Goal: Navigation & Orientation: Understand site structure

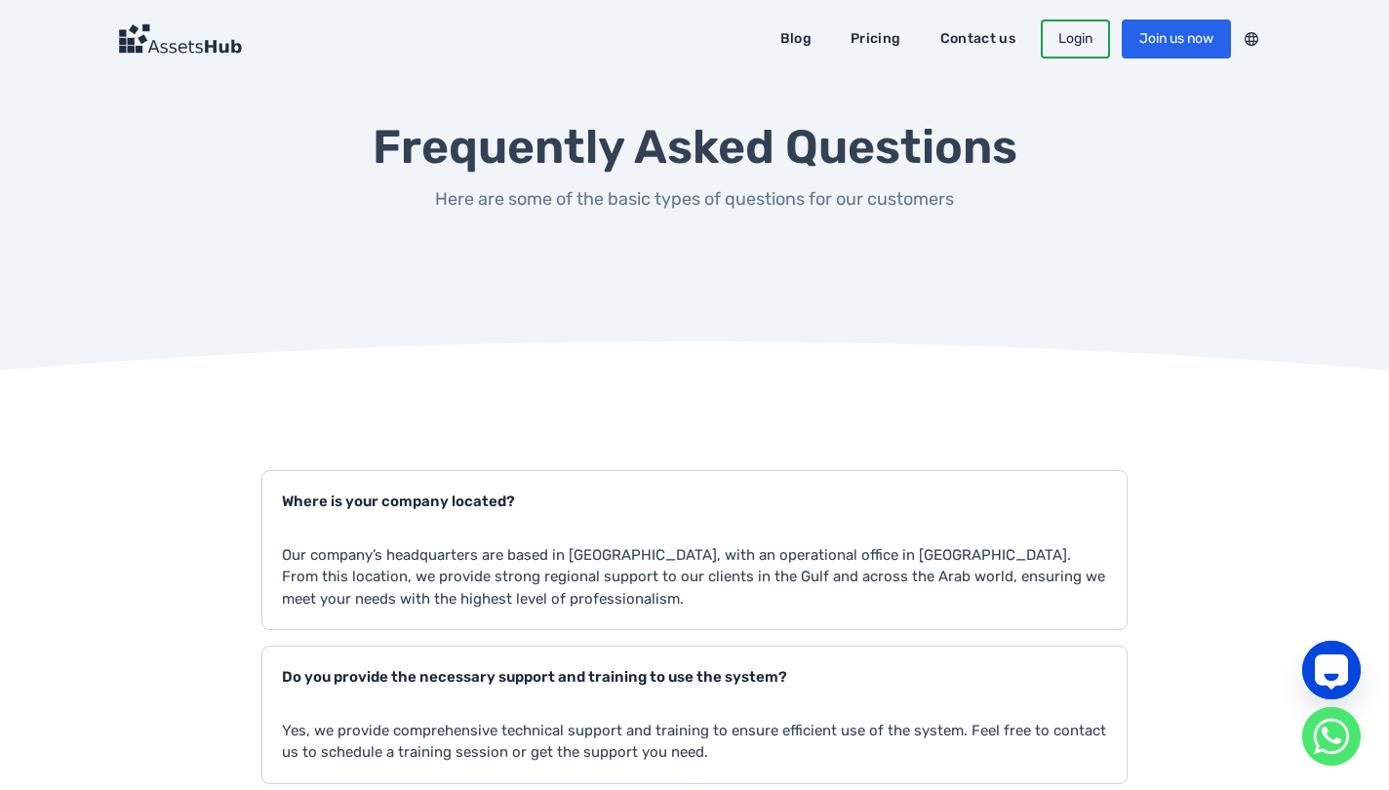
click at [795, 37] on link "Blog" at bounding box center [796, 38] width 59 height 31
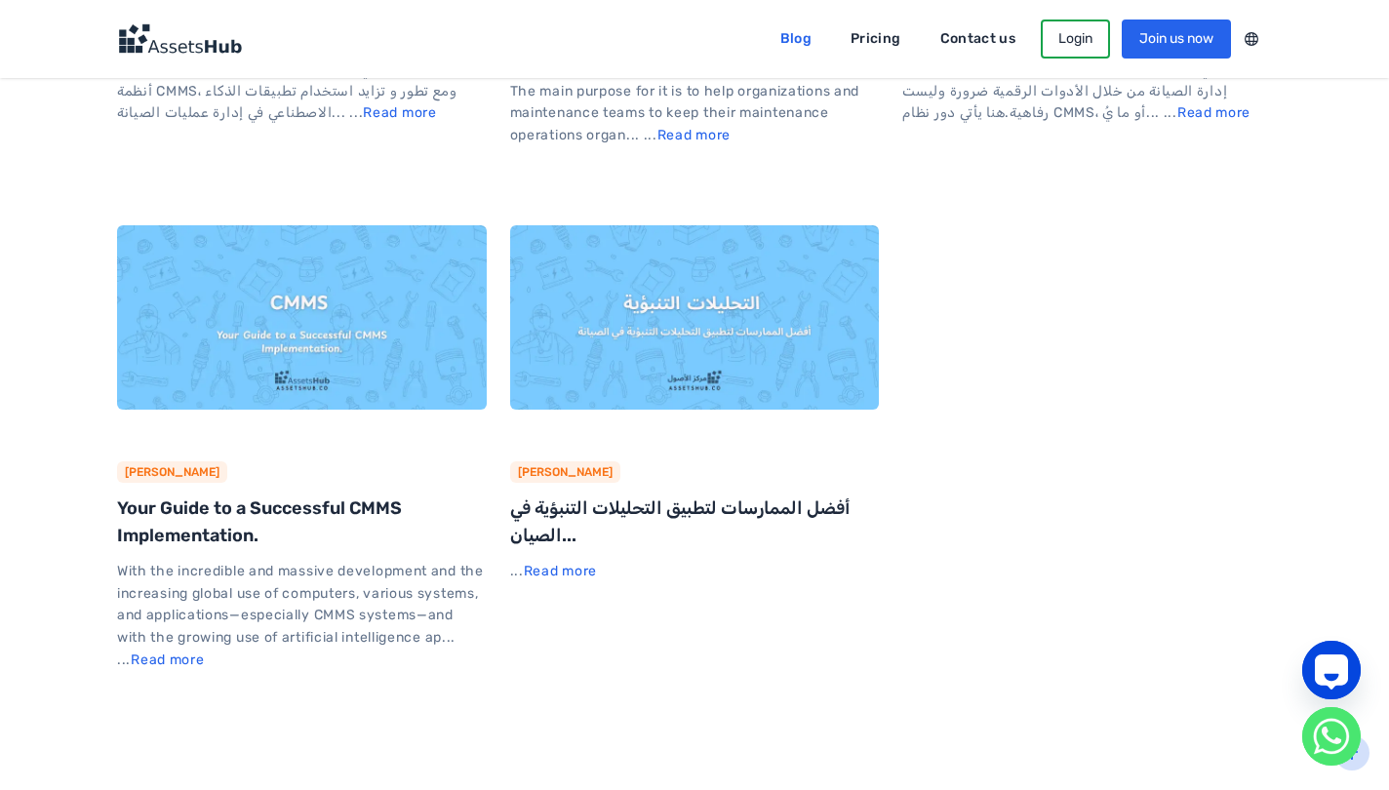
scroll to position [4838, 0]
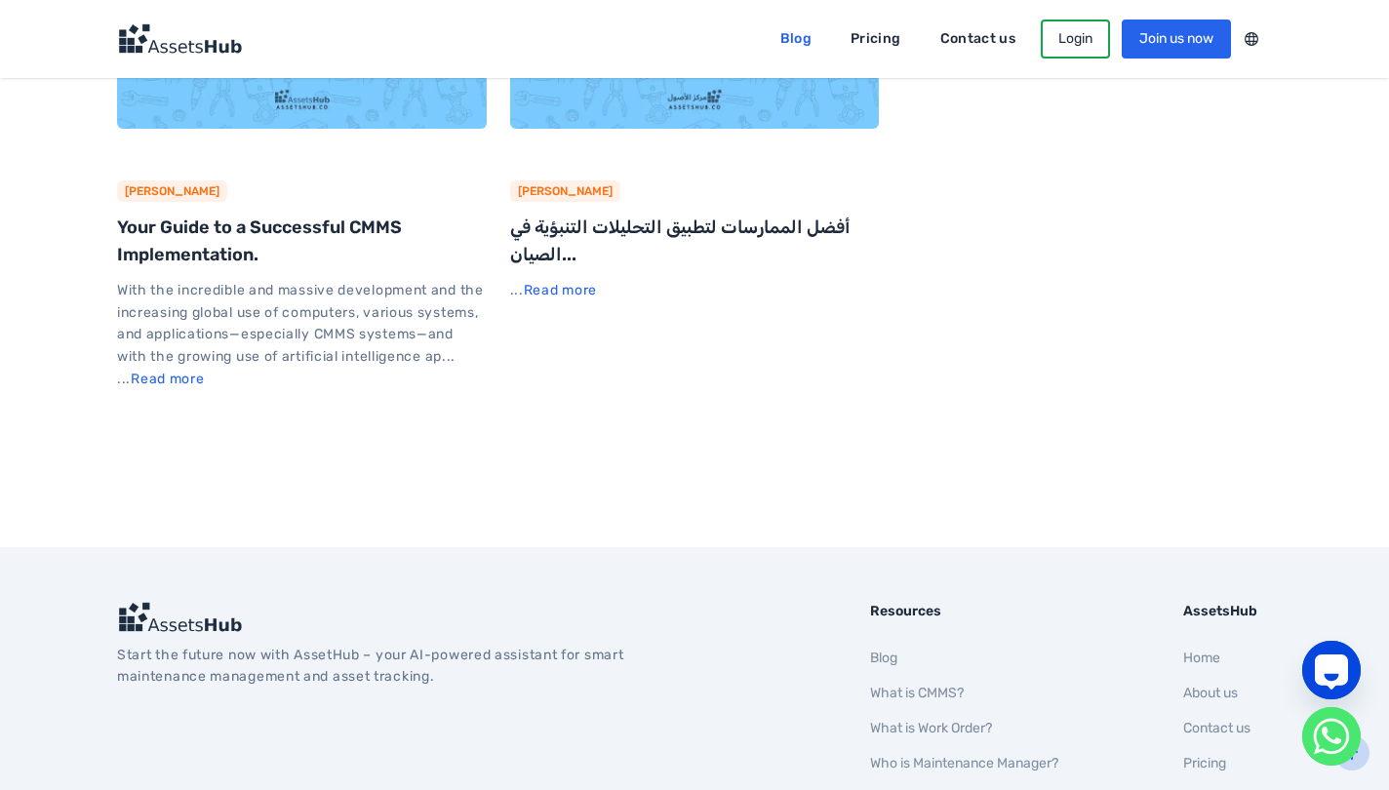
click at [883, 44] on link "Pricing" at bounding box center [875, 38] width 77 height 31
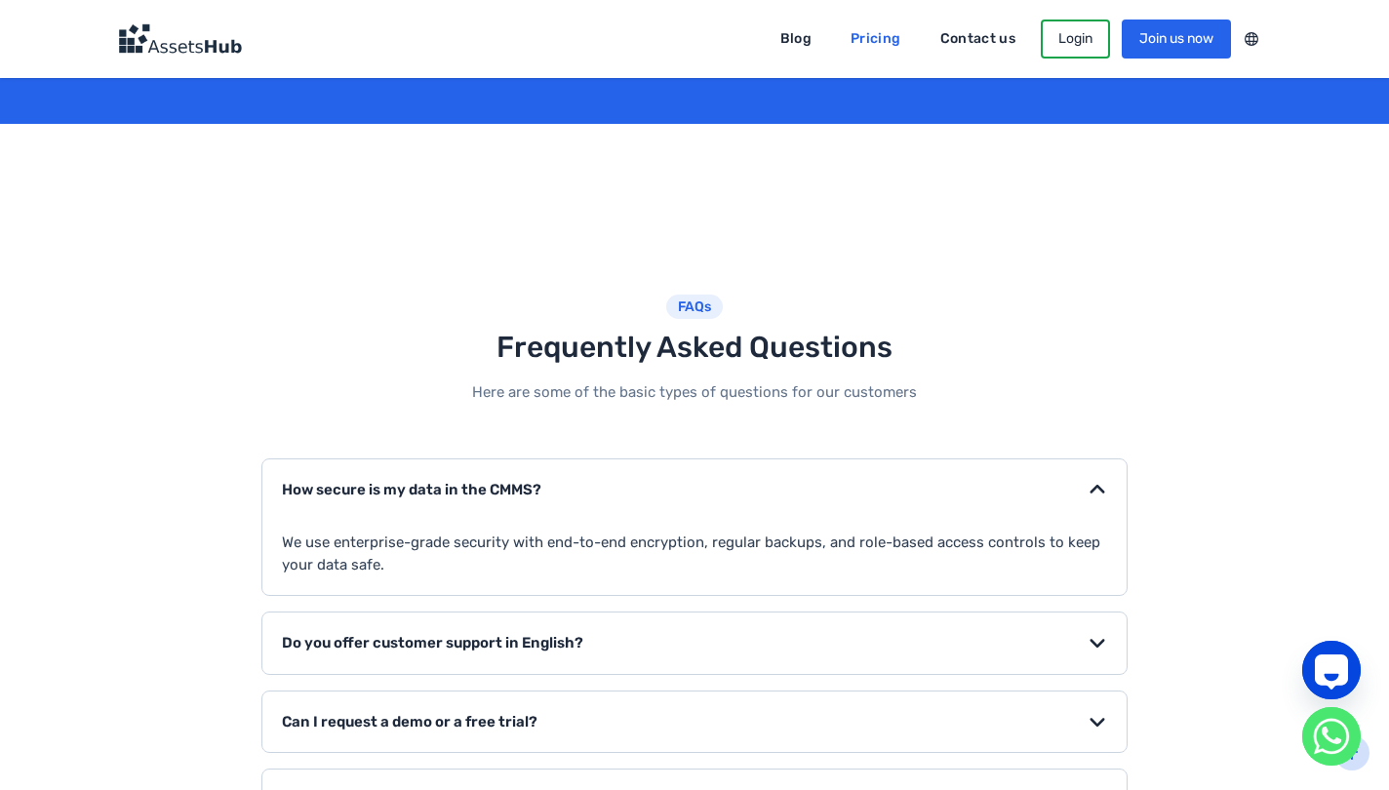
scroll to position [3417, 0]
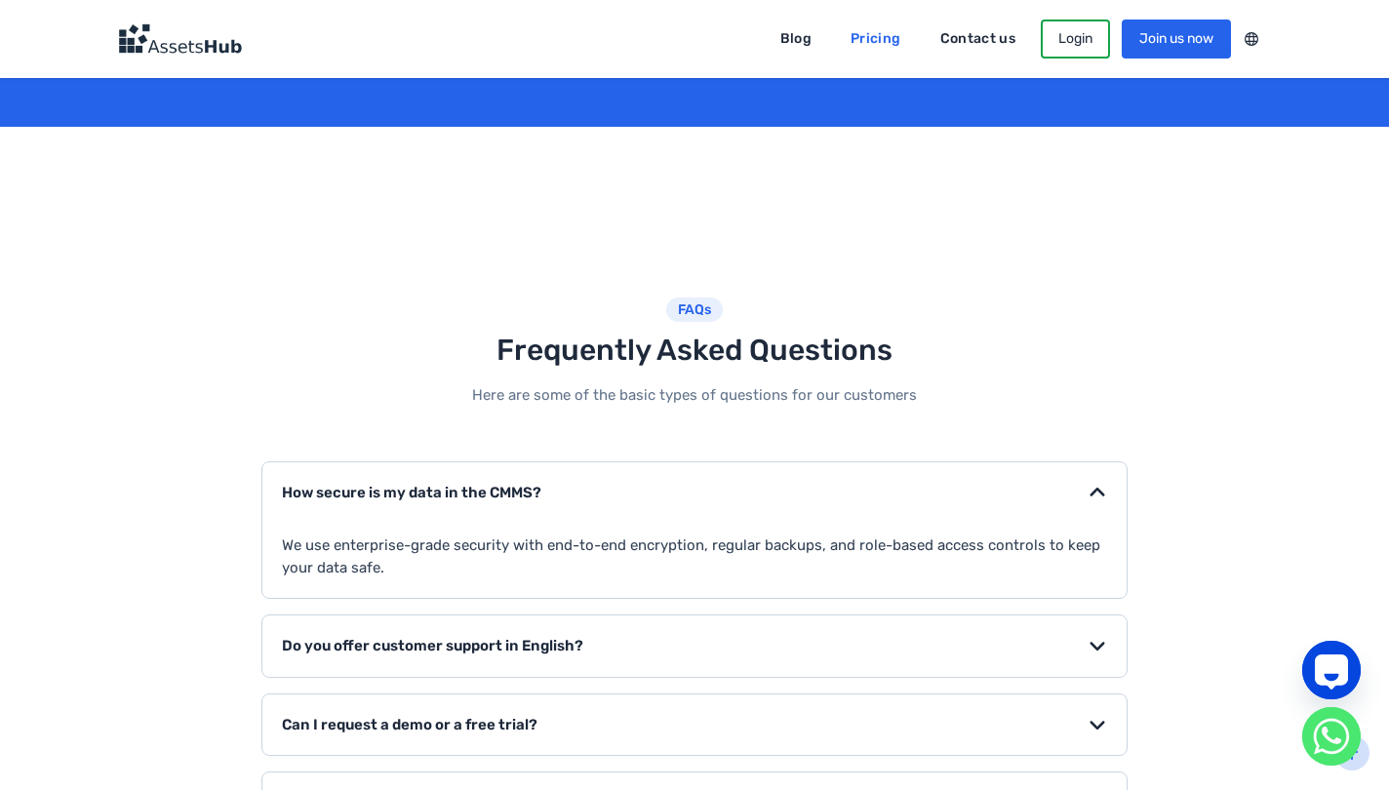
click at [982, 51] on link "Contact us" at bounding box center [978, 38] width 103 height 31
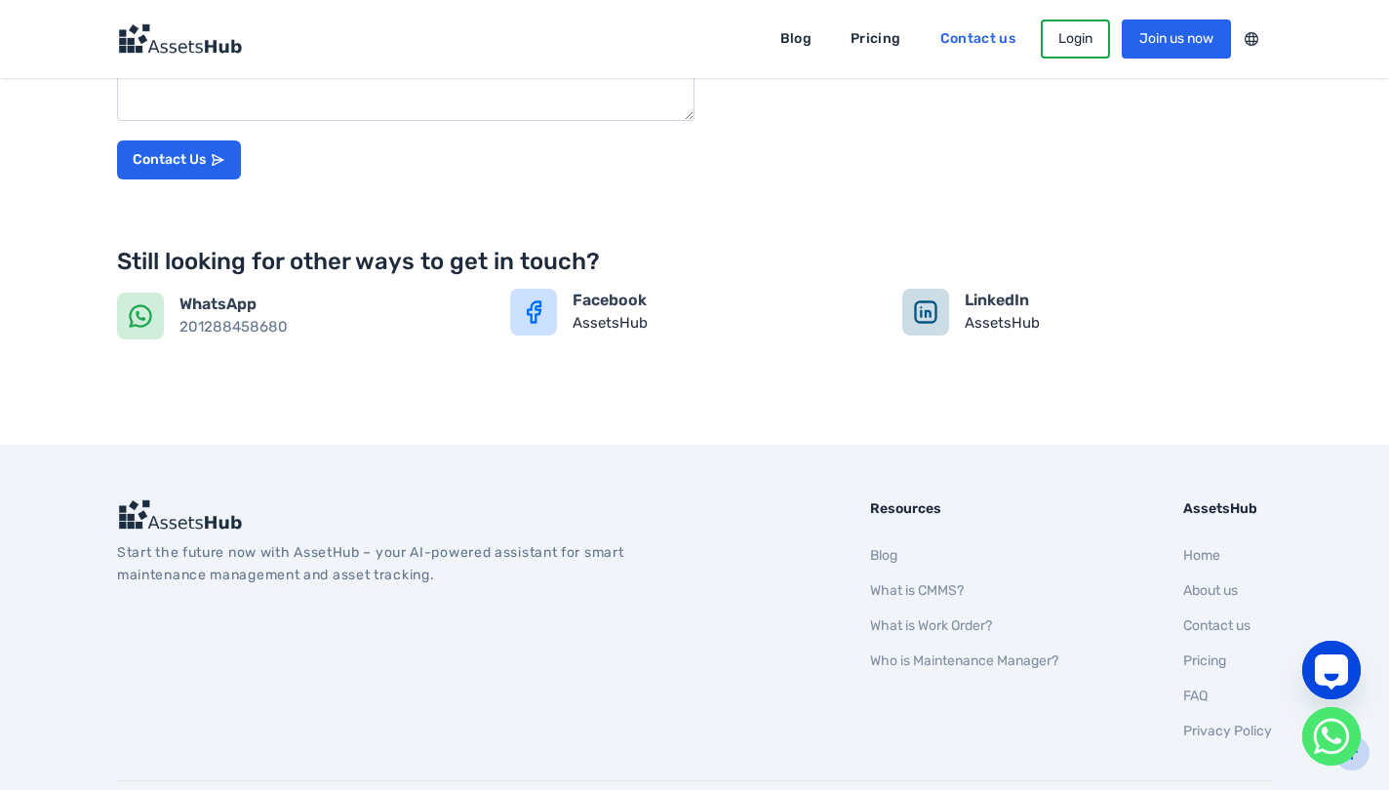
scroll to position [735, 0]
click at [561, 319] on link "Facebook AssetsHub" at bounding box center [695, 316] width 370 height 51
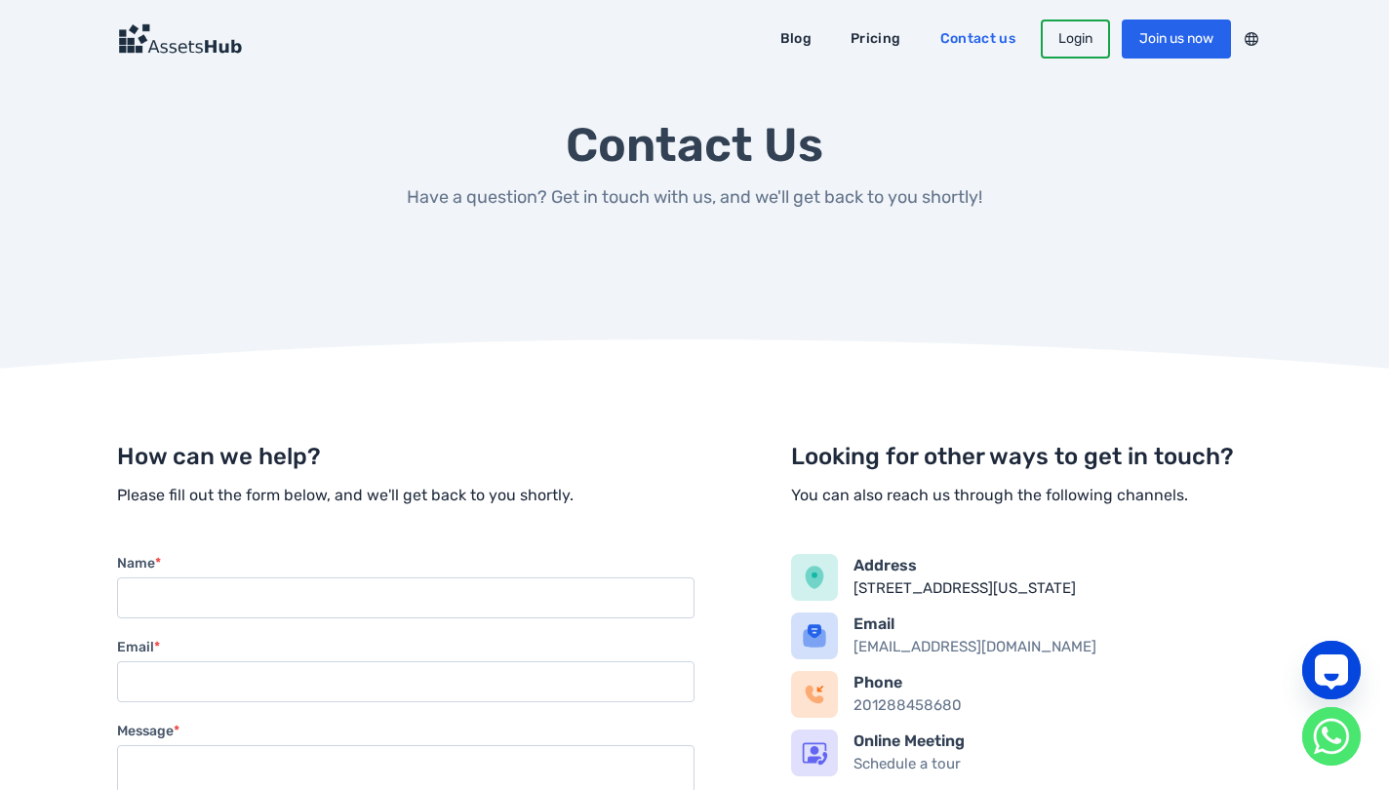
scroll to position [0, 0]
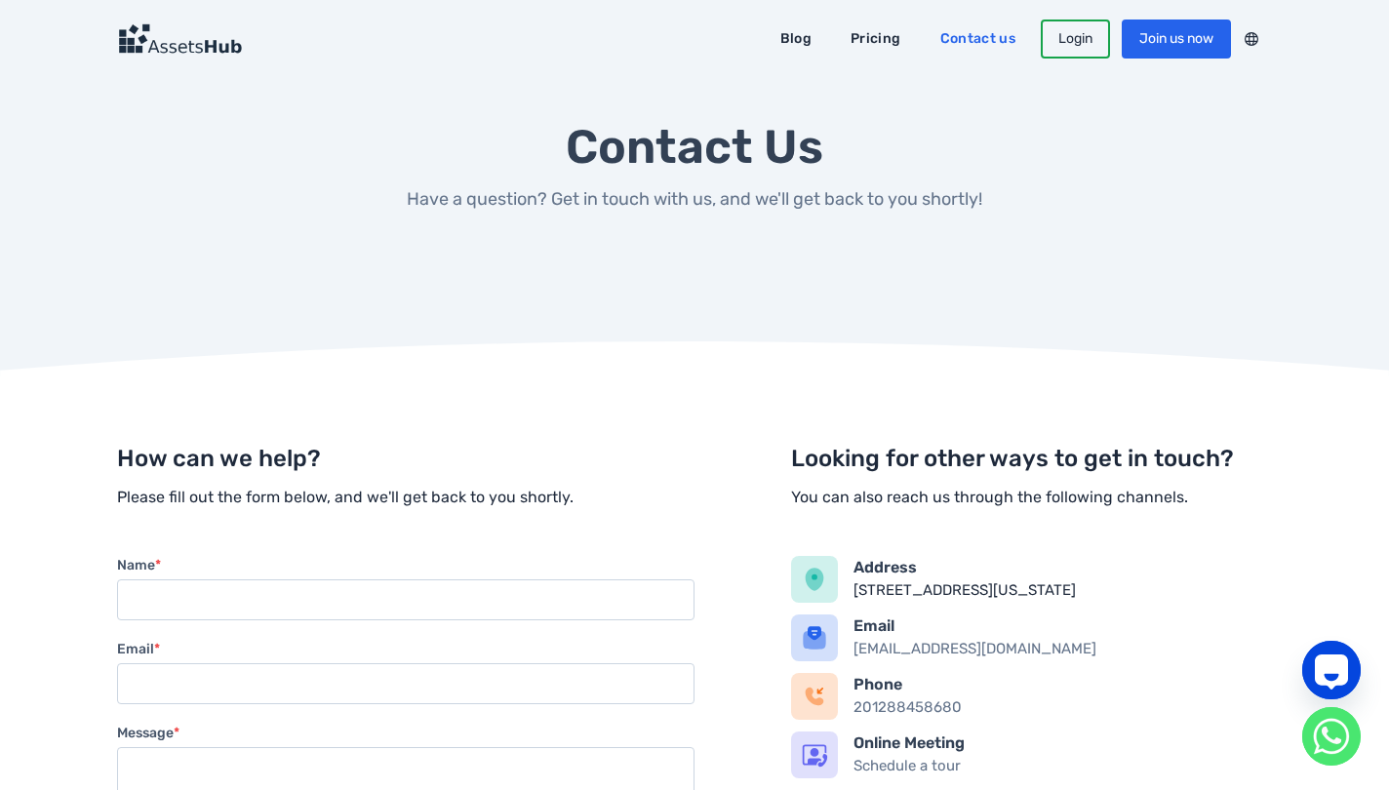
click at [887, 32] on link "Pricing" at bounding box center [875, 38] width 77 height 31
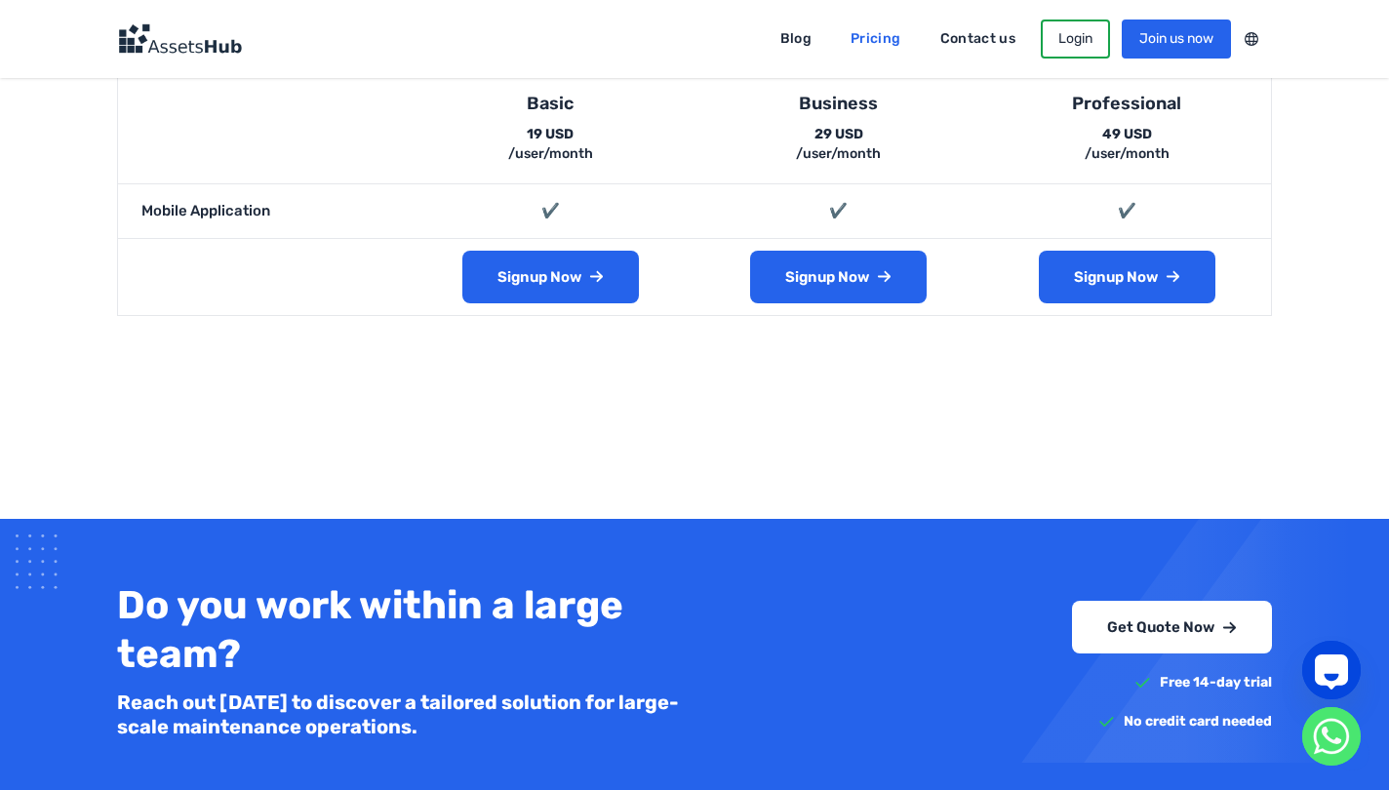
scroll to position [2725, 0]
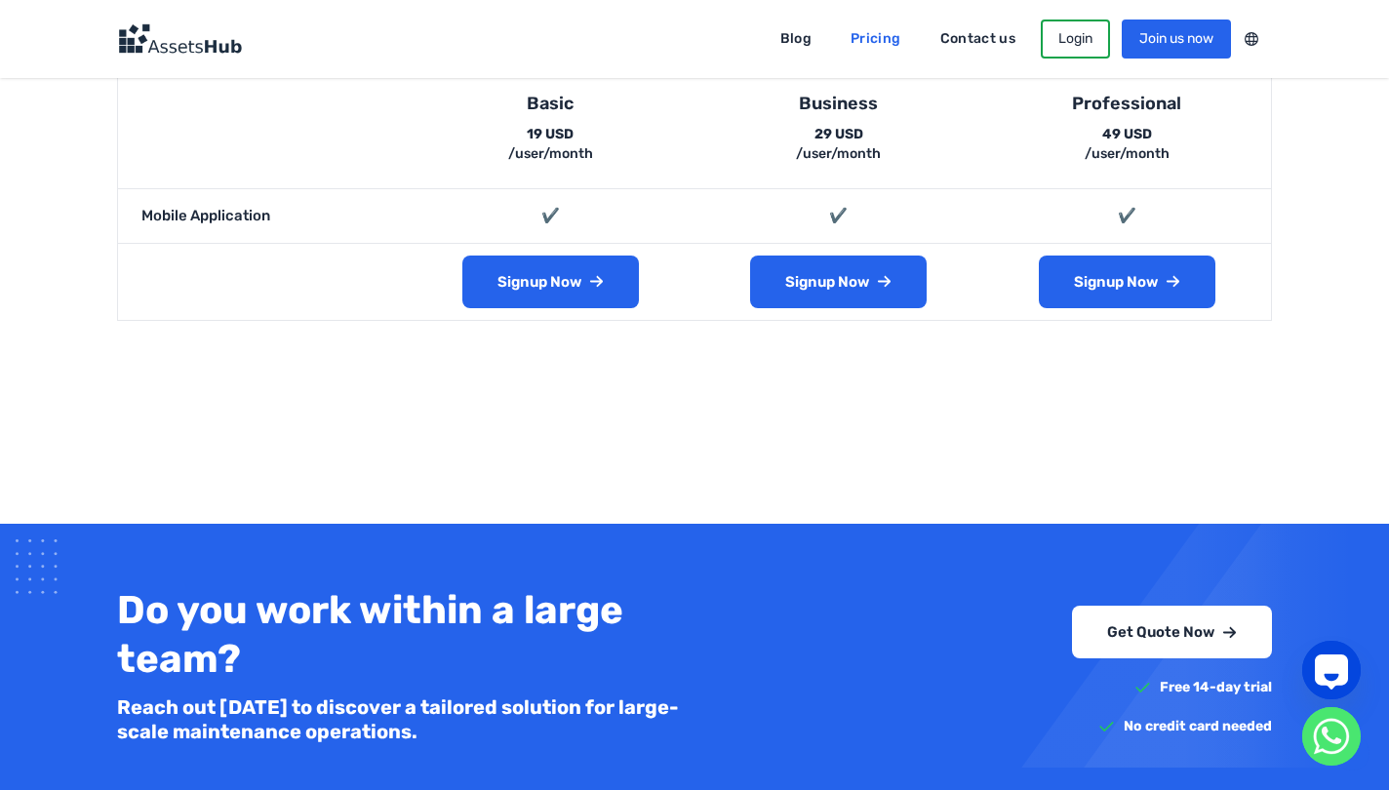
click at [803, 39] on link "Blog" at bounding box center [796, 38] width 59 height 31
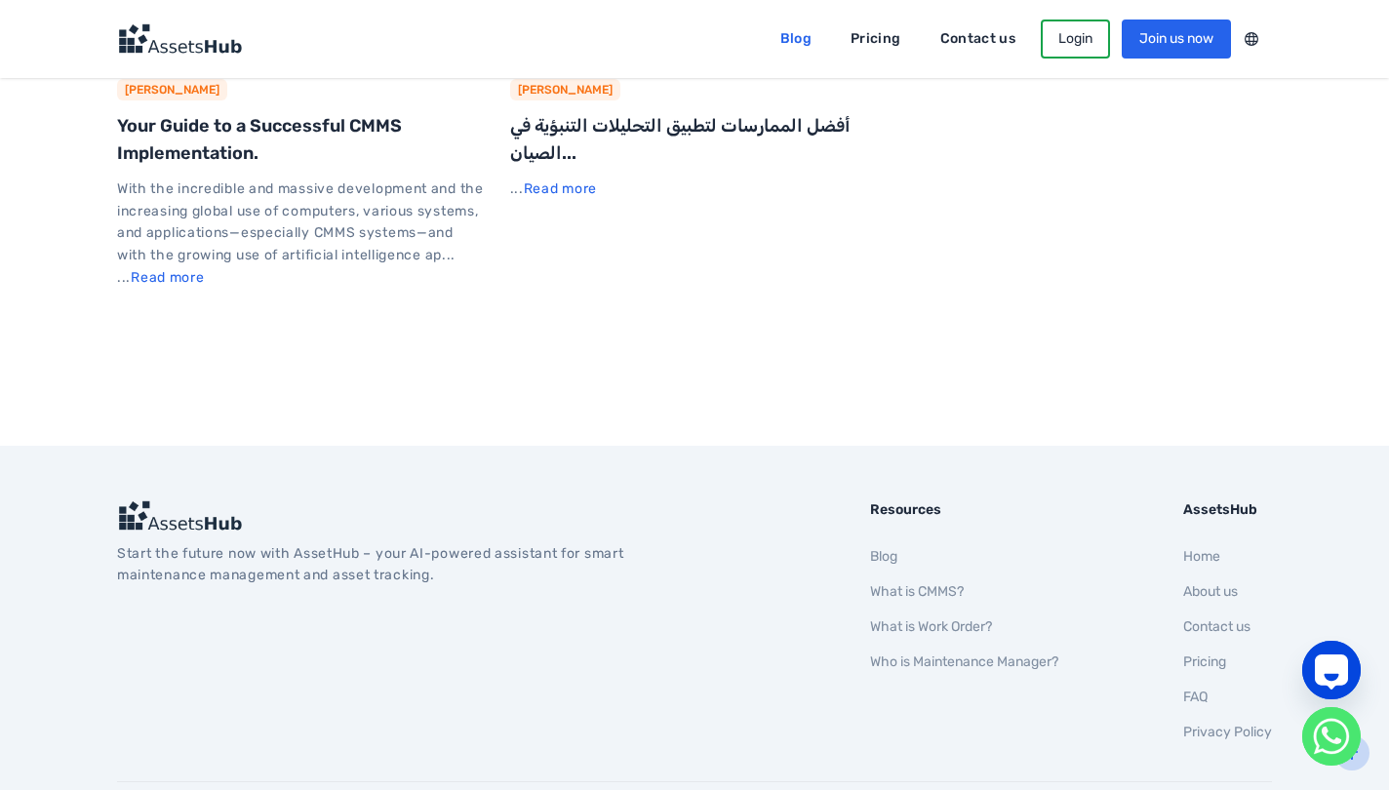
scroll to position [4951, 0]
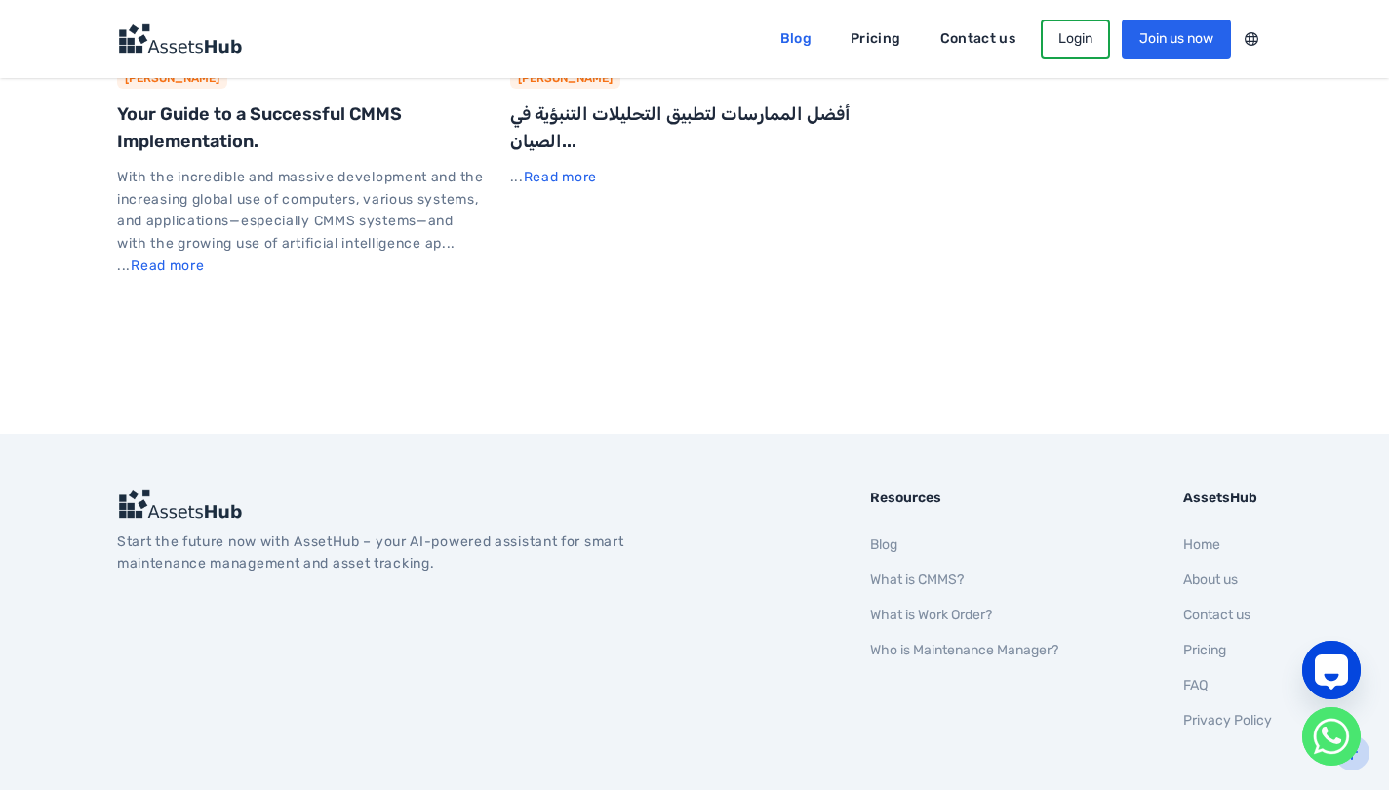
click at [169, 34] on img at bounding box center [179, 38] width 125 height 31
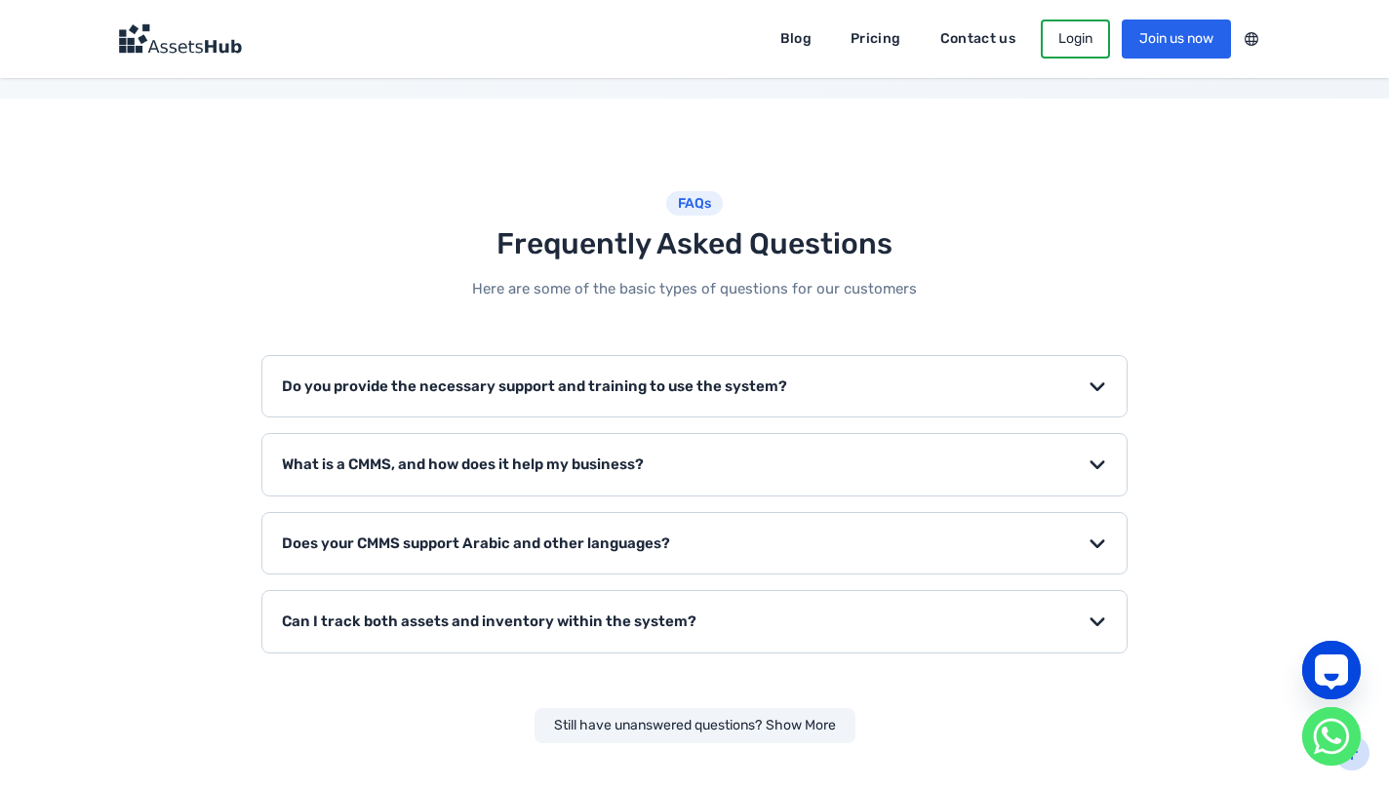
scroll to position [3203, 0]
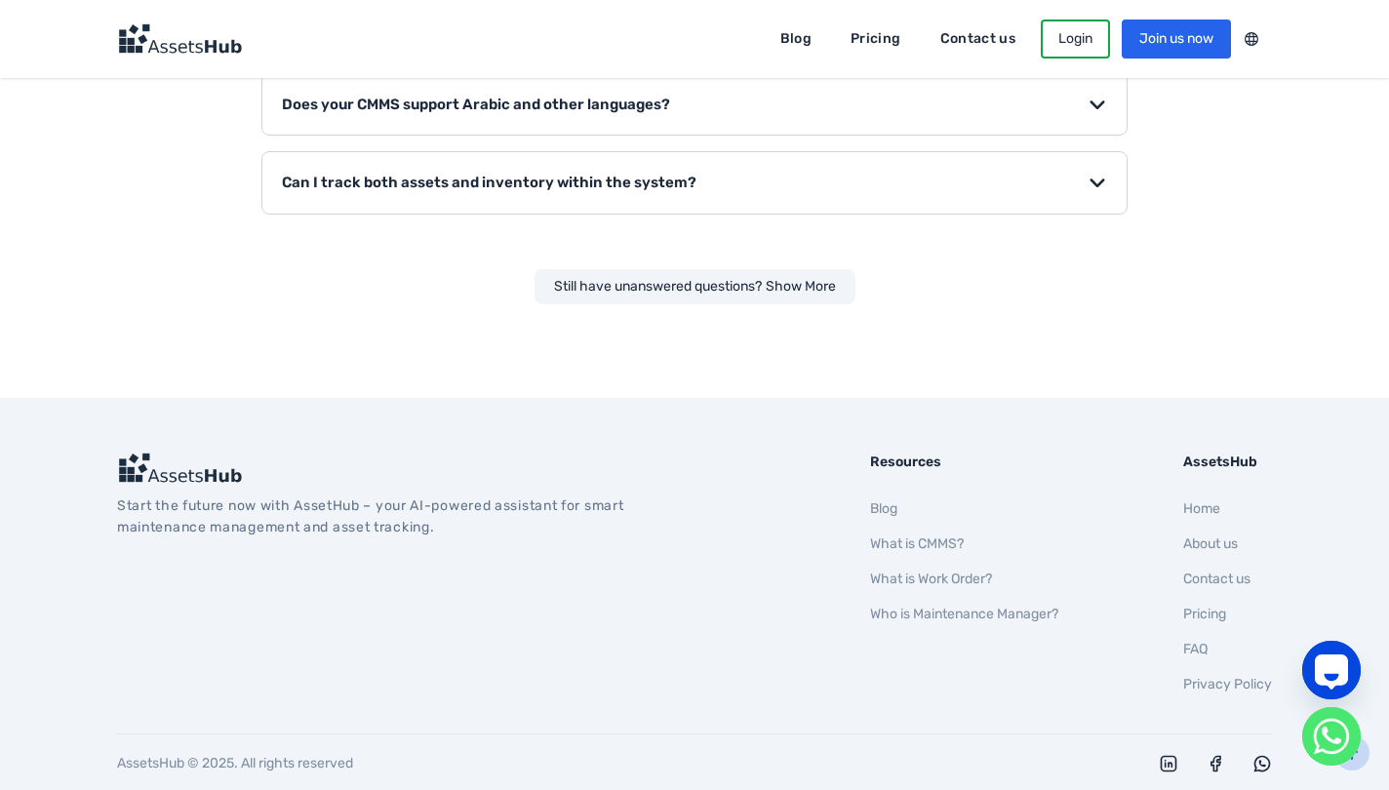
click at [1209, 500] on link "Home" at bounding box center [1201, 508] width 37 height 17
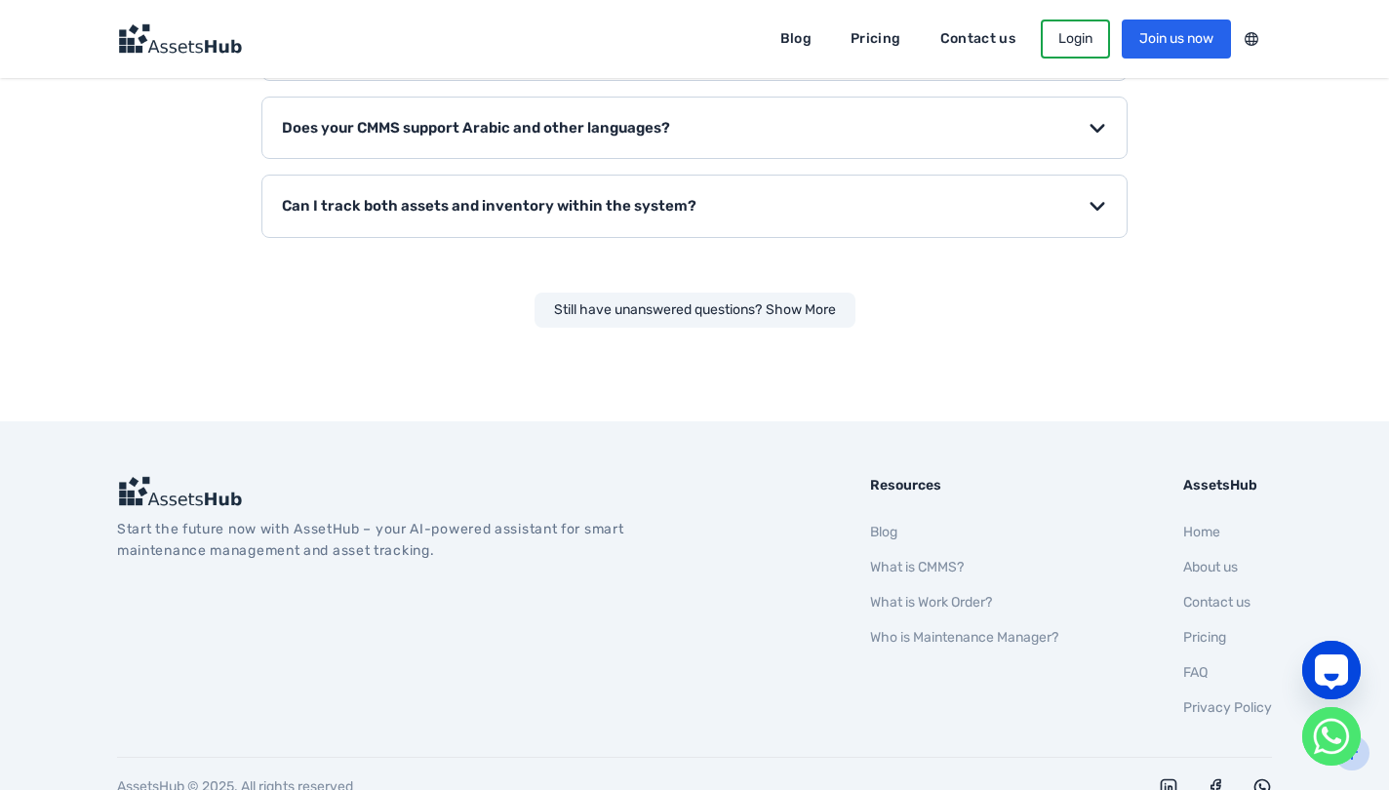
scroll to position [3203, 0]
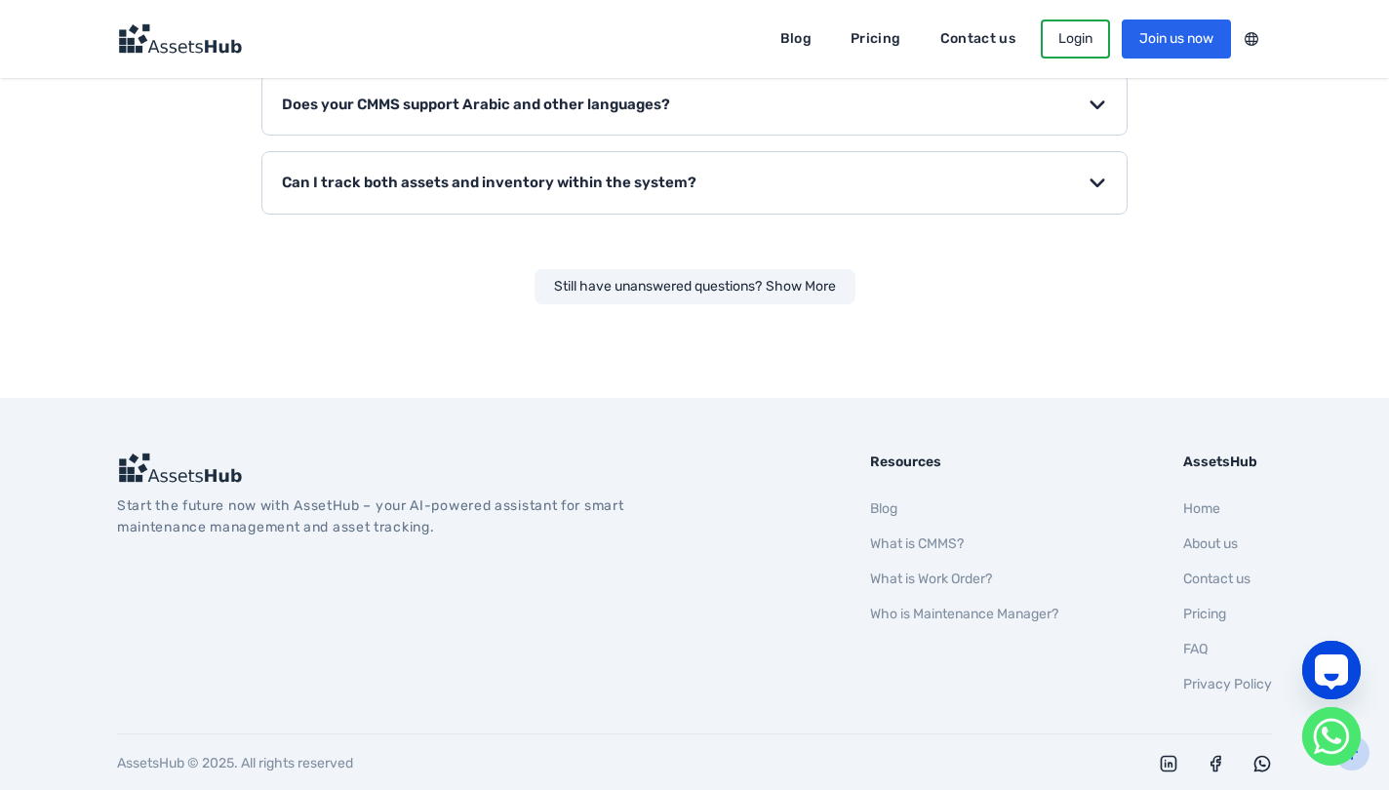
click at [1214, 535] on link "About us" at bounding box center [1210, 543] width 55 height 17
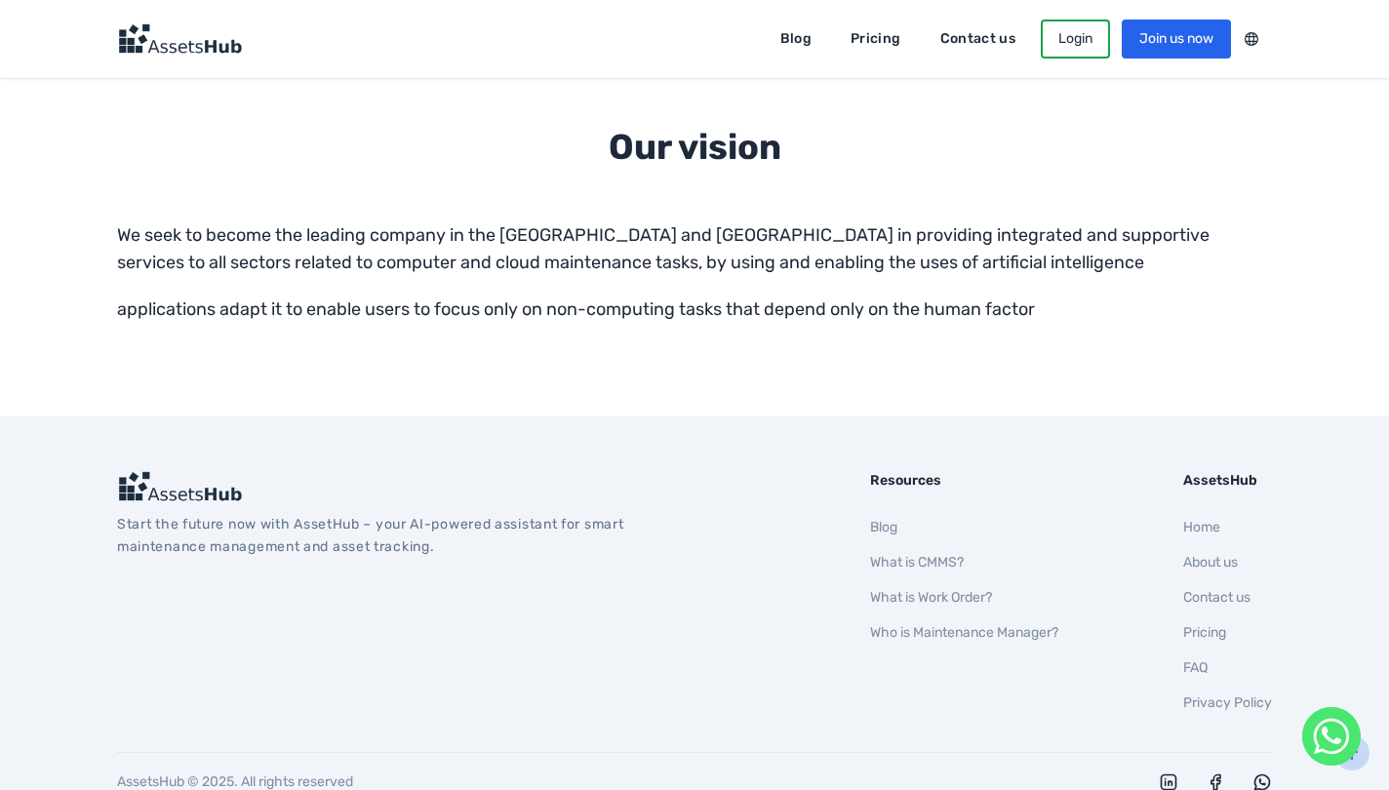
scroll to position [1231, 0]
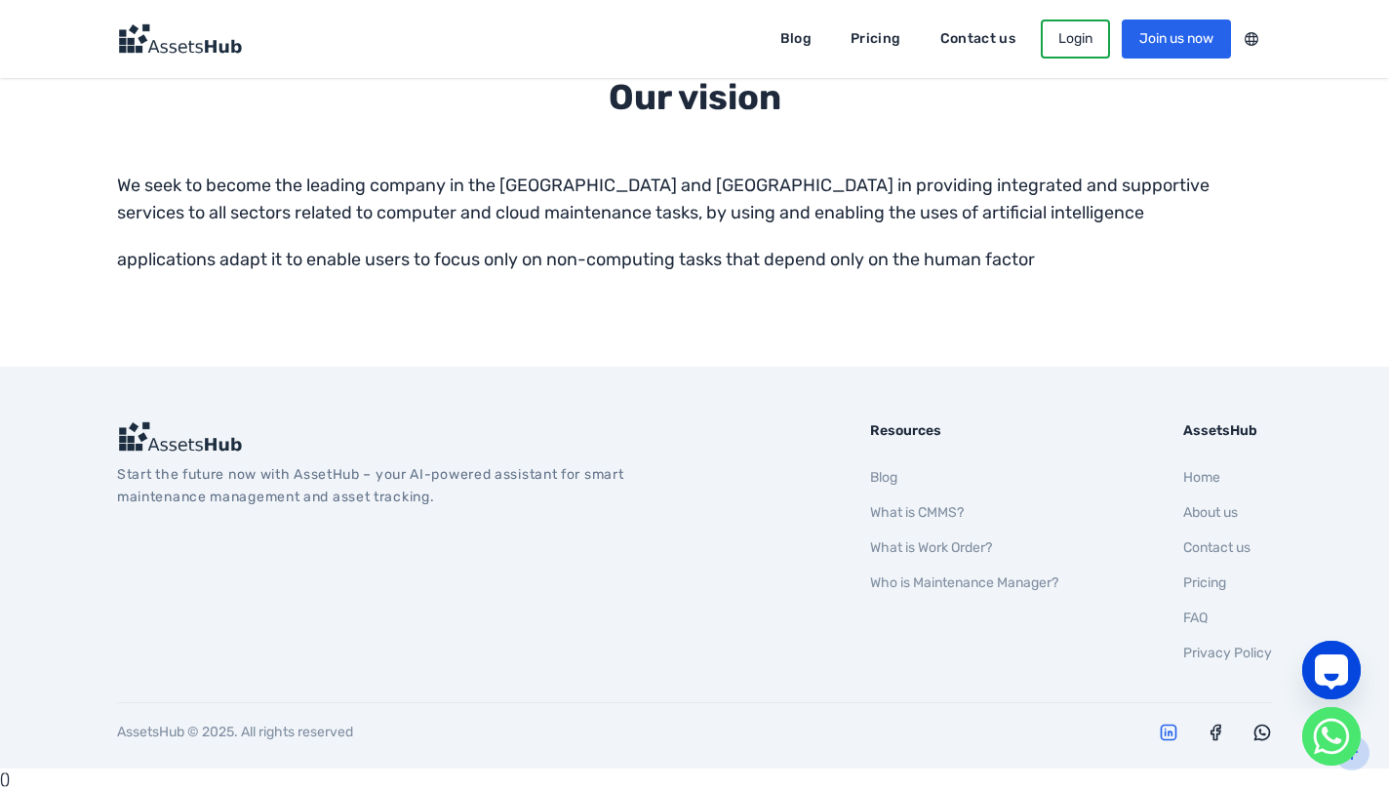
click at [1165, 739] on icon "AssetsHub on Linkedin" at bounding box center [1169, 733] width 20 height 20
